Goal: Information Seeking & Learning: Compare options

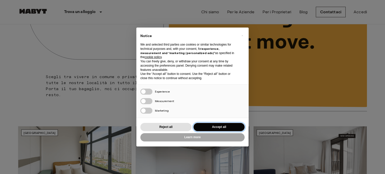
click at [208, 127] on button "Accept all" at bounding box center [219, 127] width 51 height 8
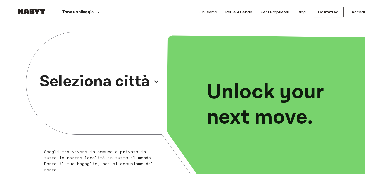
click at [157, 83] on icon "button" at bounding box center [156, 82] width 8 height 8
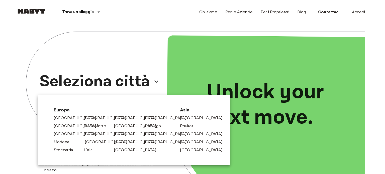
click at [90, 144] on link "[GEOGRAPHIC_DATA]" at bounding box center [109, 142] width 48 height 6
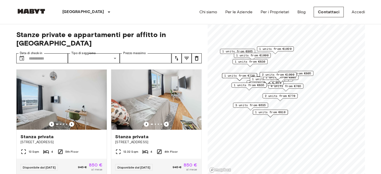
click at [284, 96] on span "2 units from €770" at bounding box center [280, 96] width 31 height 5
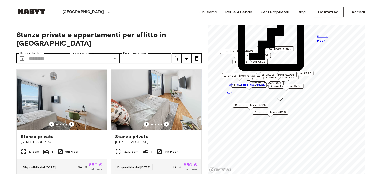
click at [206, 58] on div "Stanze private e appartamenti per affitto in [GEOGRAPHIC_DATA] Data di check-in…" at bounding box center [190, 99] width 349 height 150
click at [278, 110] on span "1 units from €810" at bounding box center [270, 112] width 31 height 5
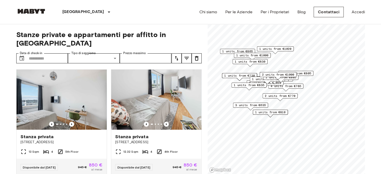
click at [297, 89] on div "4 units from €785" at bounding box center [285, 88] width 35 height 8
click at [300, 87] on span "4 units from €785" at bounding box center [286, 86] width 31 height 5
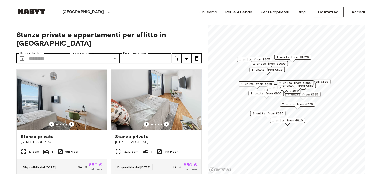
click at [322, 81] on span "1 units from €805" at bounding box center [313, 81] width 31 height 5
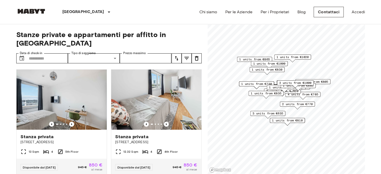
click at [266, 95] on span "1 units from €835" at bounding box center [266, 93] width 31 height 5
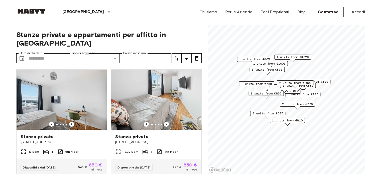
click at [257, 87] on div "Map marker" at bounding box center [257, 87] width 6 height 3
click at [249, 85] on span "1 units from €730" at bounding box center [256, 84] width 31 height 5
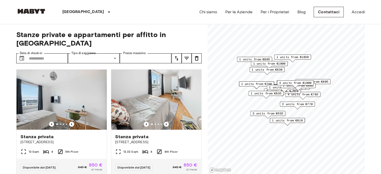
click at [269, 71] on span "1 units from €830" at bounding box center [267, 69] width 31 height 5
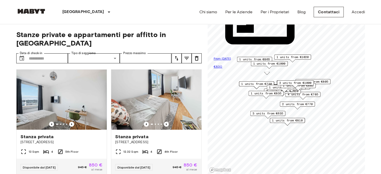
click at [146, 15] on div "[GEOGRAPHIC_DATA] [GEOGRAPHIC_DATA] [GEOGRAPHIC_DATA] [GEOGRAPHIC_DATA] [GEOGRA…" at bounding box center [190, 12] width 349 height 24
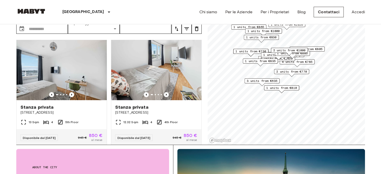
scroll to position [50, 0]
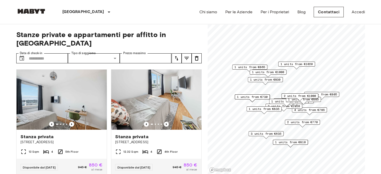
click at [328, 94] on span "1 units from €805" at bounding box center [322, 94] width 31 height 5
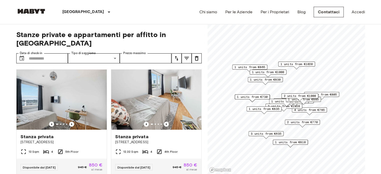
click at [273, 101] on span "1 units from €875" at bounding box center [286, 101] width 31 height 5
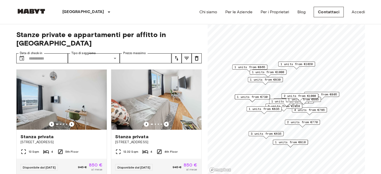
click at [274, 80] on span "1 units from €830" at bounding box center [265, 79] width 31 height 5
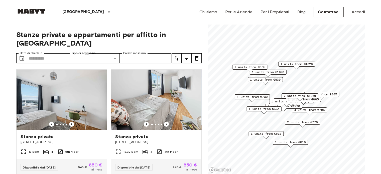
click at [281, 71] on span "1 units from €1000" at bounding box center [268, 72] width 32 height 5
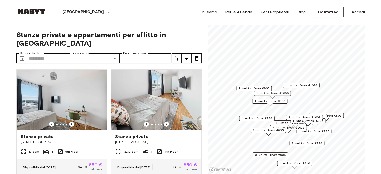
click at [252, 89] on span "1 units from €865" at bounding box center [254, 88] width 31 height 5
